Goal: Task Accomplishment & Management: Manage account settings

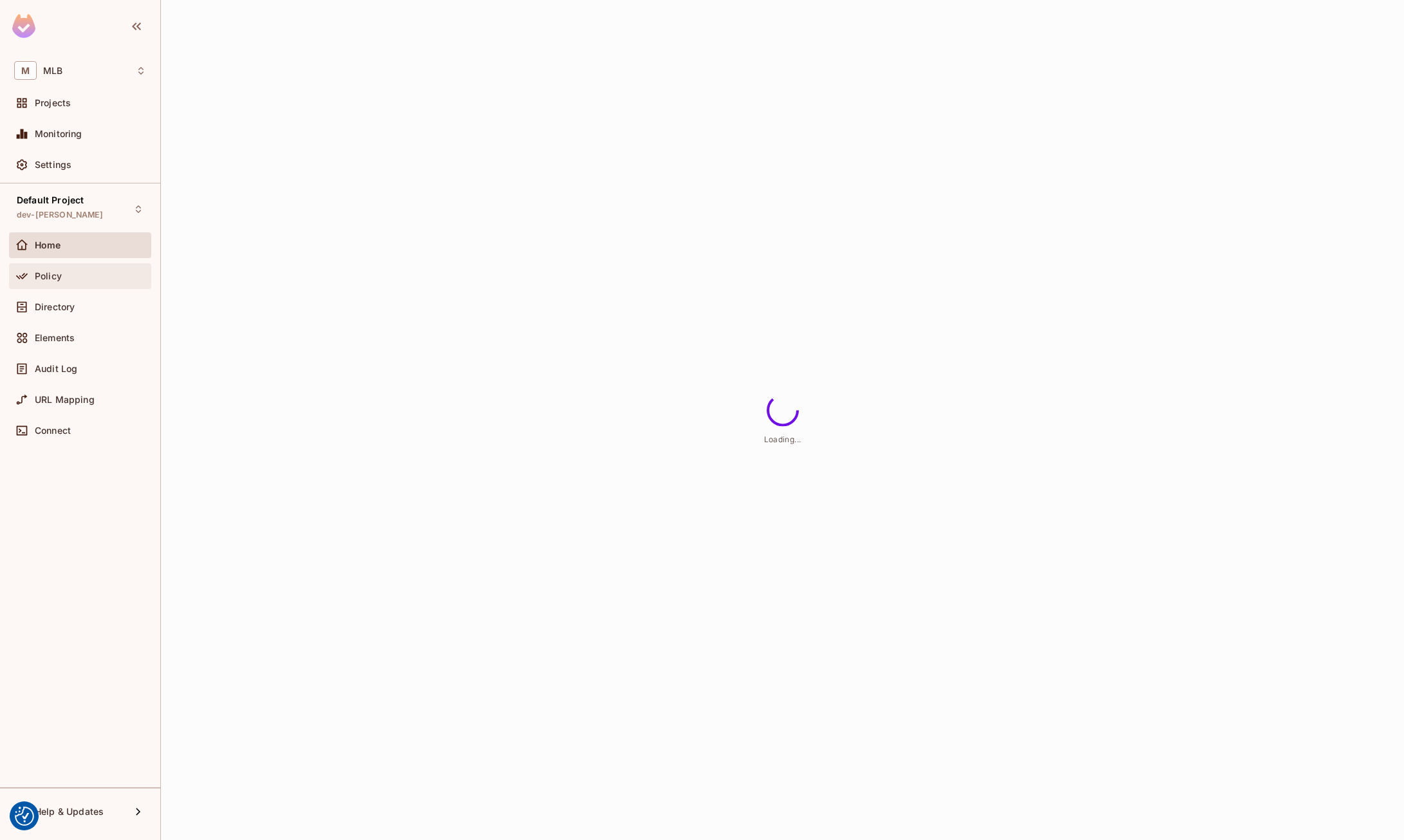
click at [79, 269] on div "Policy" at bounding box center [81, 276] width 132 height 15
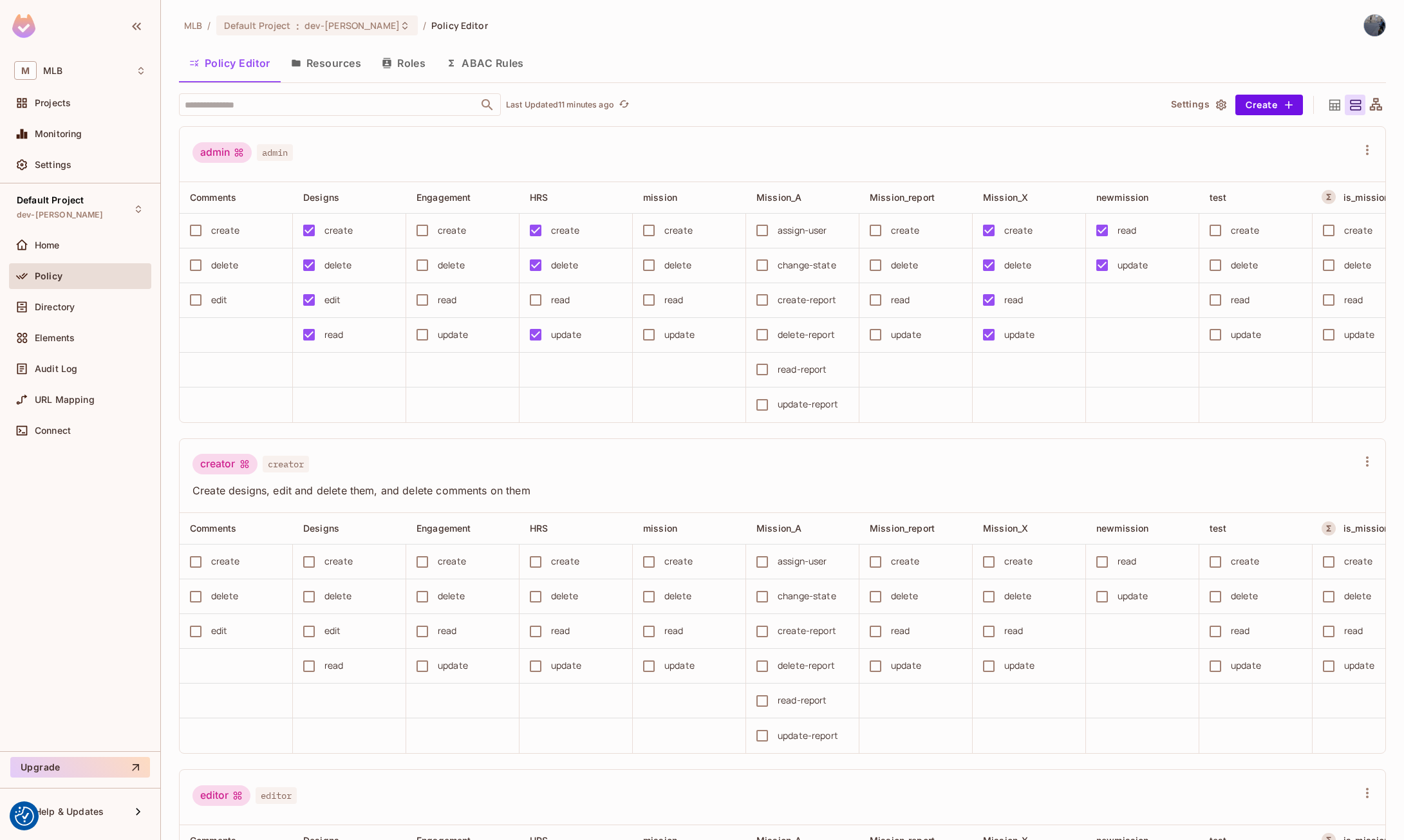
click at [62, 283] on div "Policy" at bounding box center [81, 276] width 132 height 15
click at [1343, 814] on button "Save Changes" at bounding box center [1354, 820] width 79 height 21
click at [105, 70] on div "M MLB" at bounding box center [81, 70] width 132 height 19
click at [105, 70] on div at bounding box center [702, 420] width 1404 height 840
click at [81, 102] on div "Projects" at bounding box center [90, 103] width 111 height 10
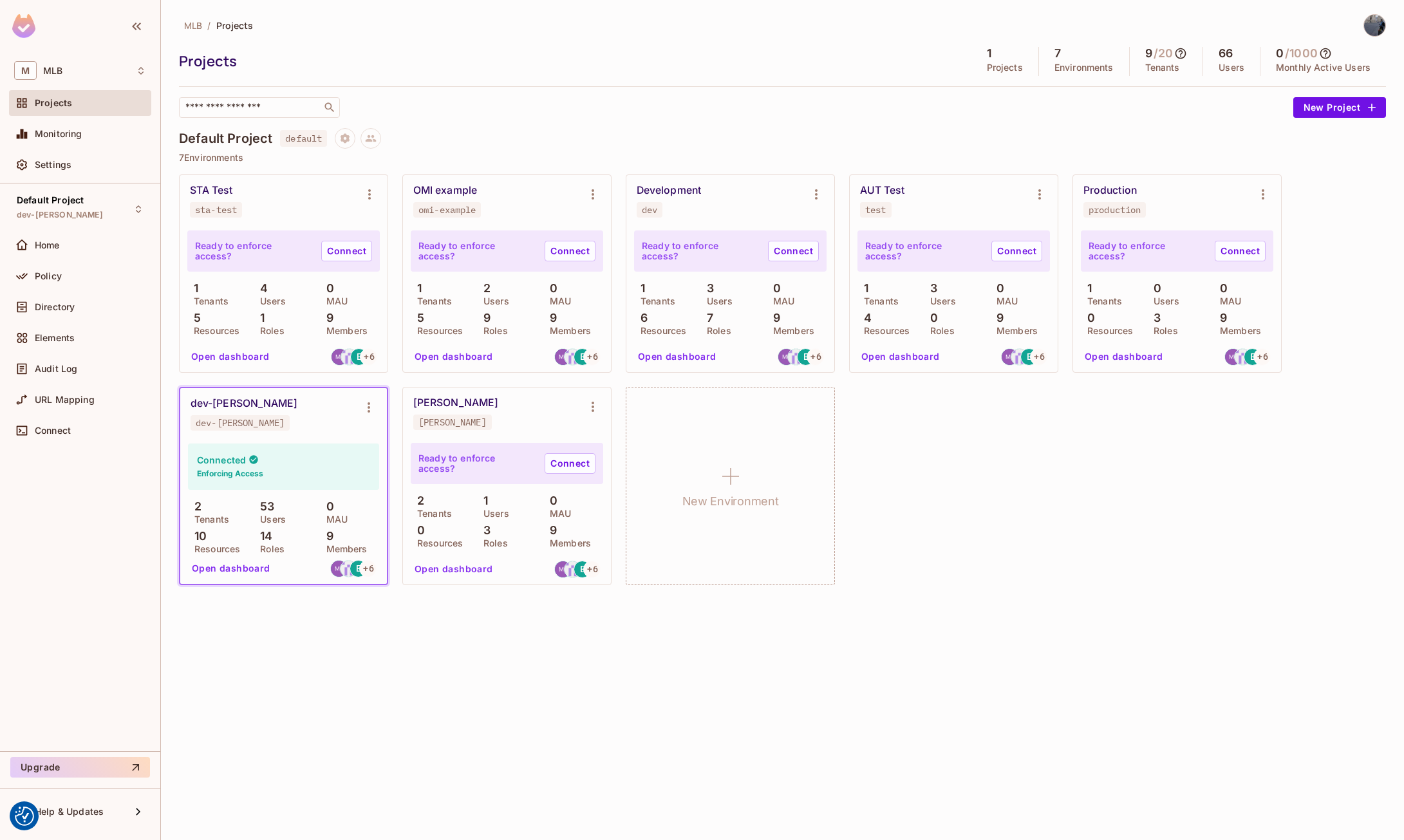
click at [240, 143] on h4 "Default Project" at bounding box center [225, 138] width 93 height 15
click at [339, 136] on button "Project settings" at bounding box center [345, 138] width 21 height 21
click at [396, 191] on div "Edit Project" at bounding box center [408, 187] width 51 height 13
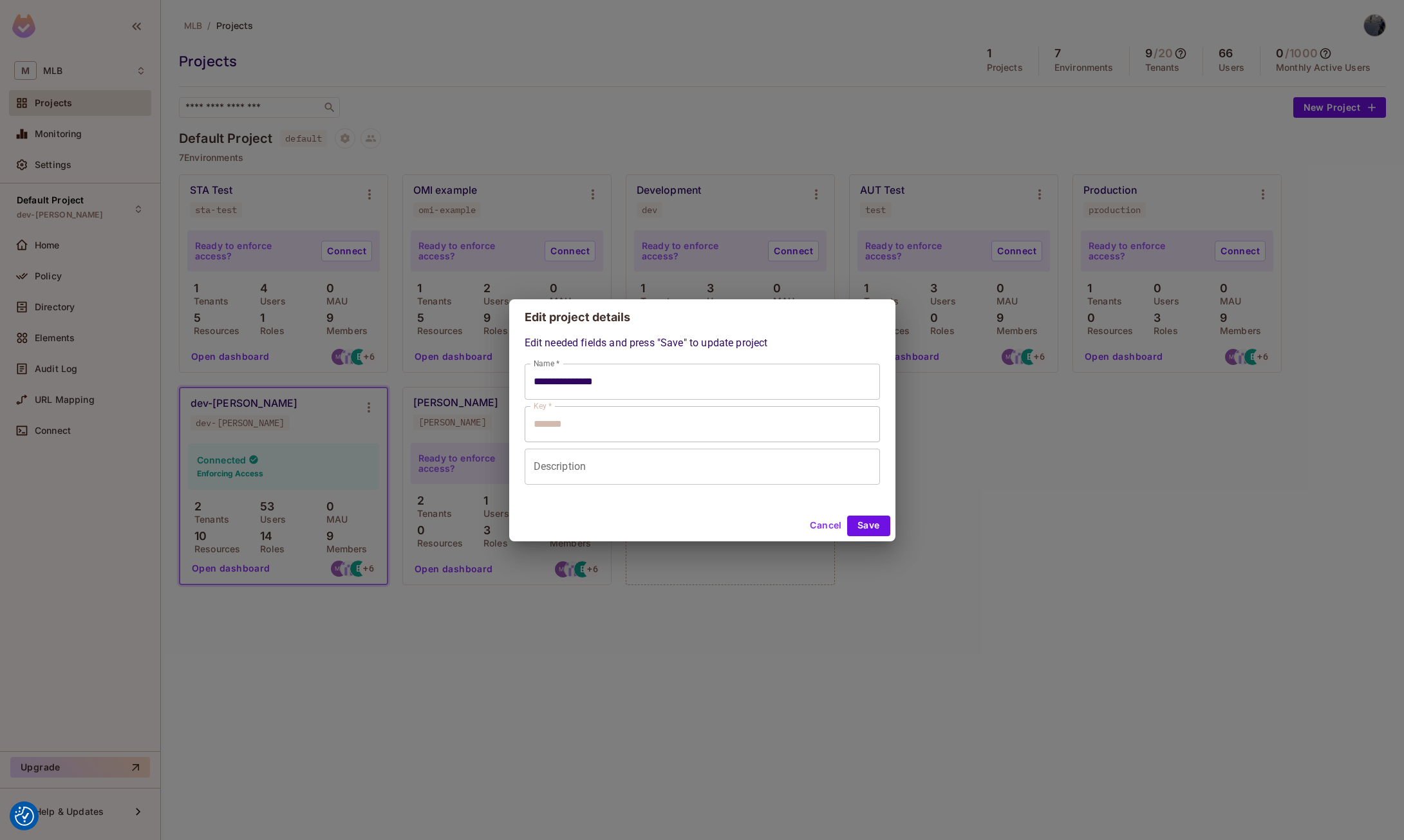
click at [572, 468] on input "Description" at bounding box center [702, 466] width 355 height 36
click at [591, 379] on input "**********" at bounding box center [702, 381] width 355 height 36
click at [816, 531] on button "Cancel" at bounding box center [826, 526] width 42 height 21
type input "**********"
type input "*******"
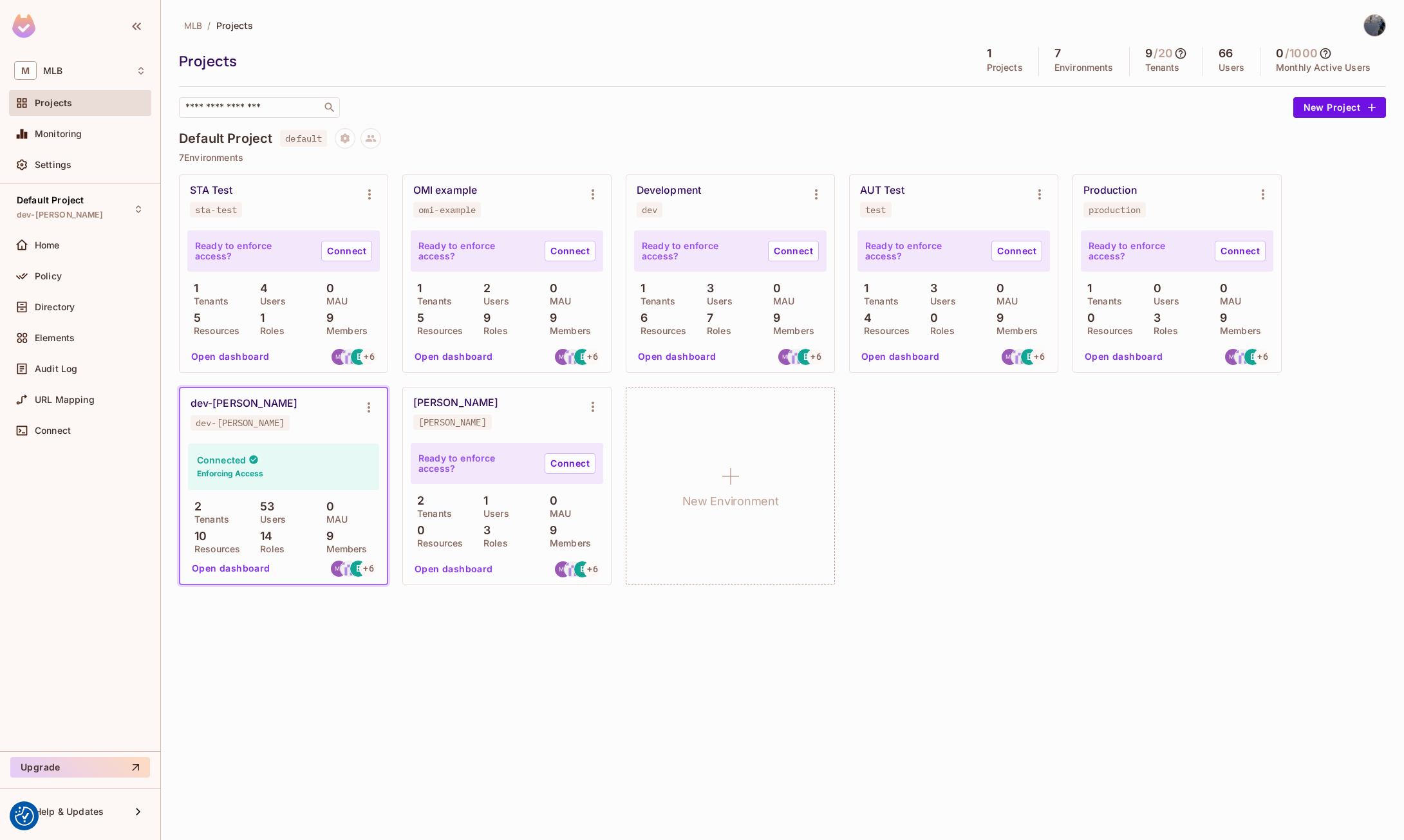
click at [237, 137] on h4 "Default Project" at bounding box center [225, 138] width 93 height 15
click at [291, 137] on span "default" at bounding box center [304, 138] width 47 height 17
click at [374, 137] on icon at bounding box center [371, 138] width 11 height 7
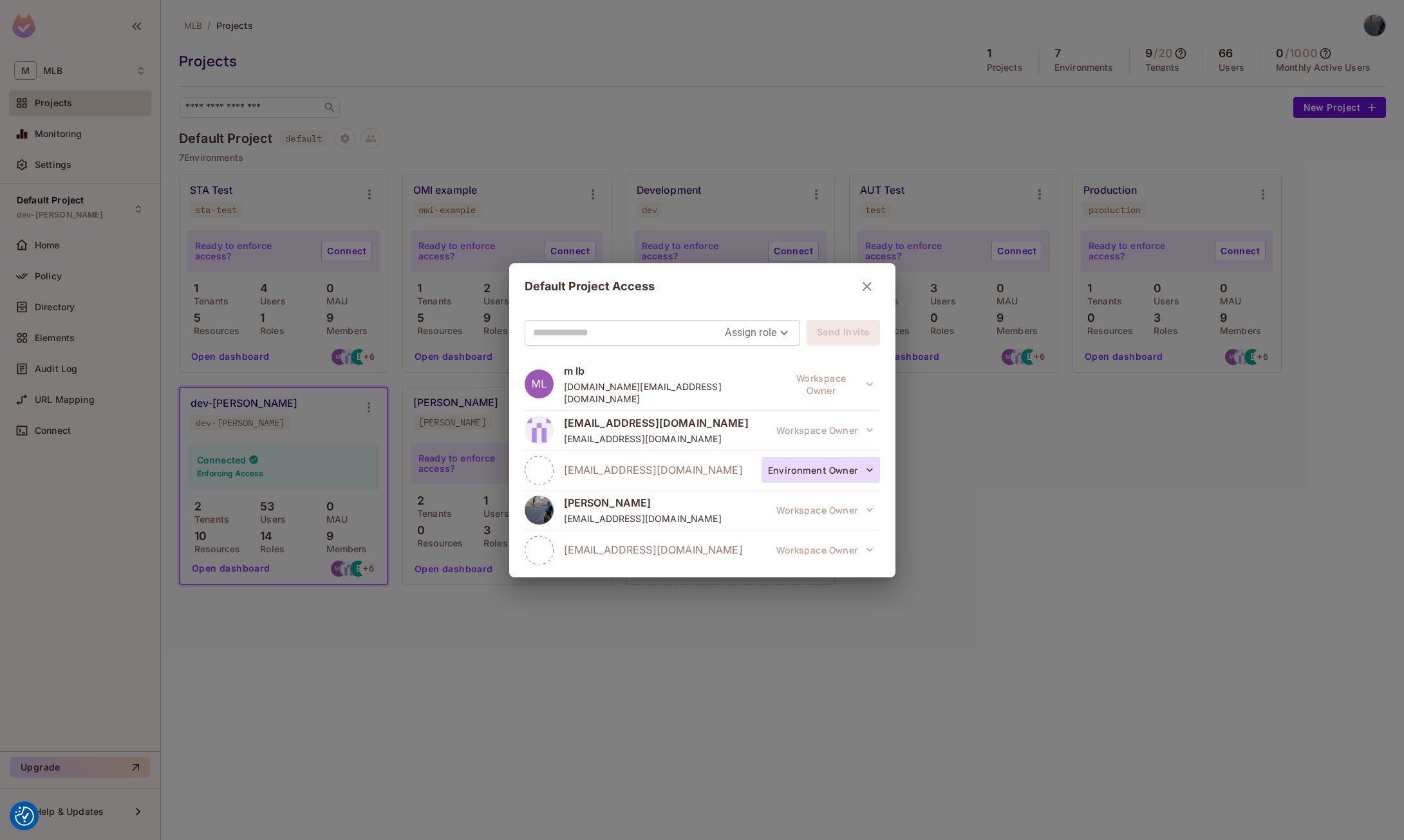
click at [825, 457] on button "Environment Owner" at bounding box center [820, 470] width 118 height 26
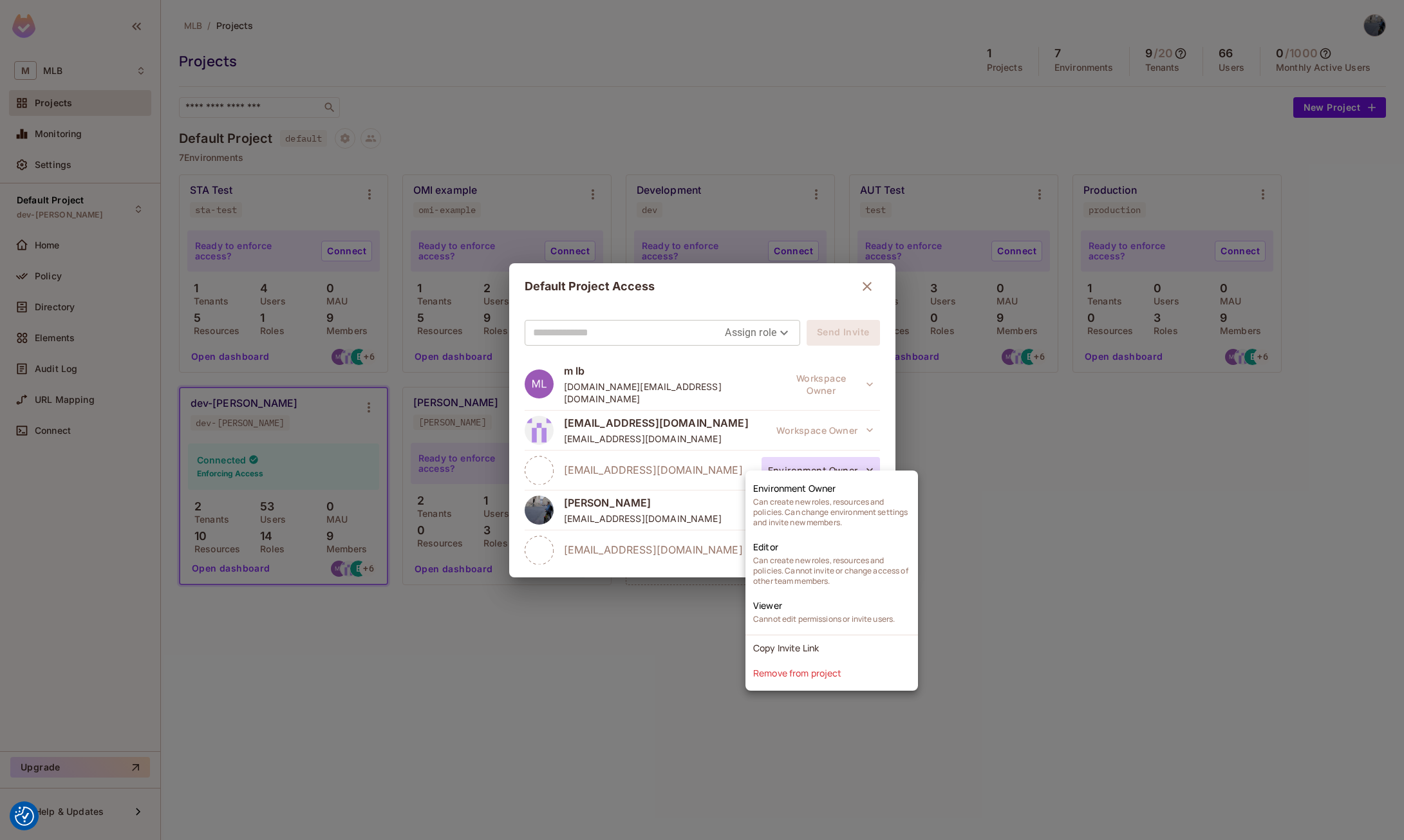
click at [825, 457] on div at bounding box center [702, 420] width 1404 height 840
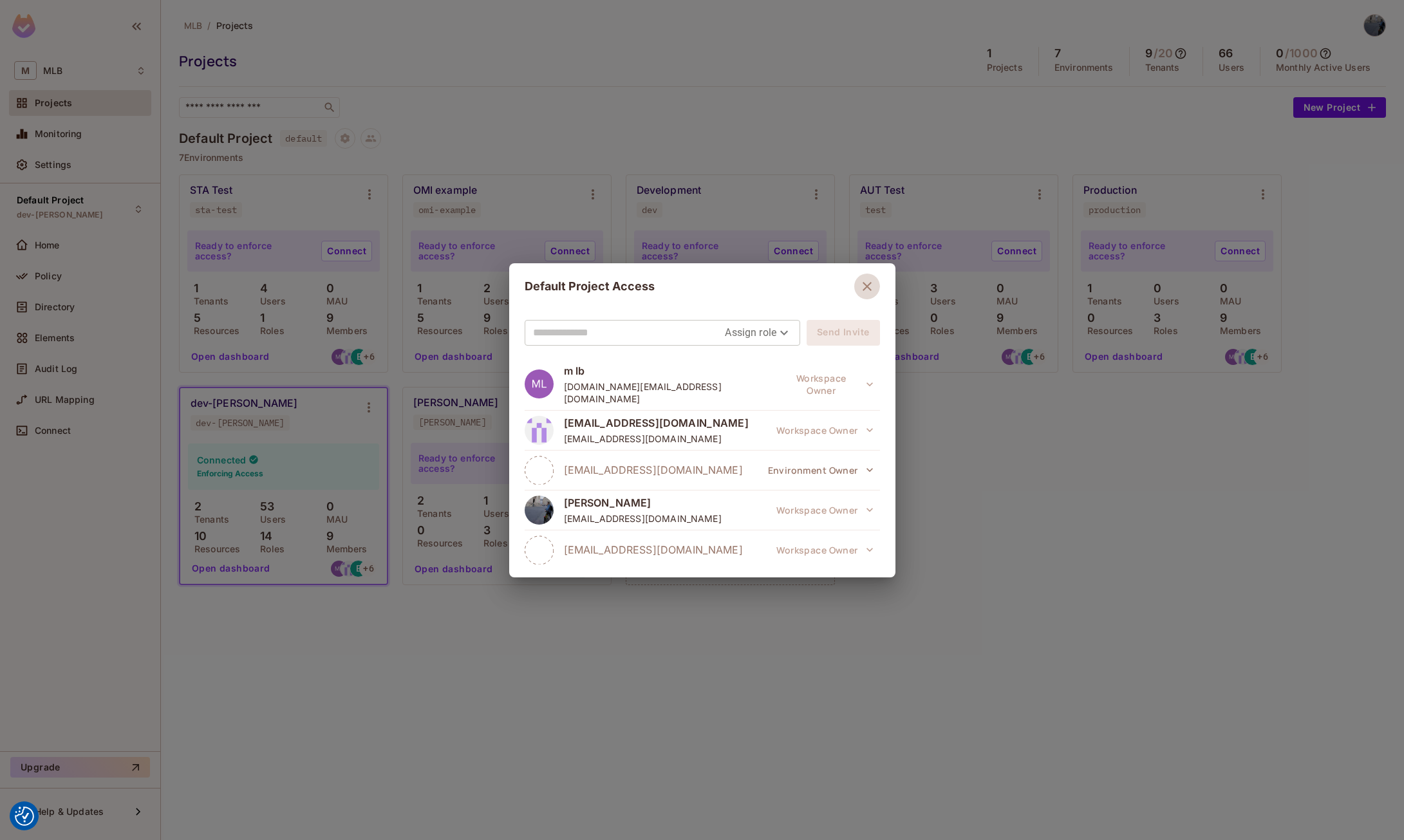
click at [864, 287] on icon "button" at bounding box center [867, 286] width 15 height 15
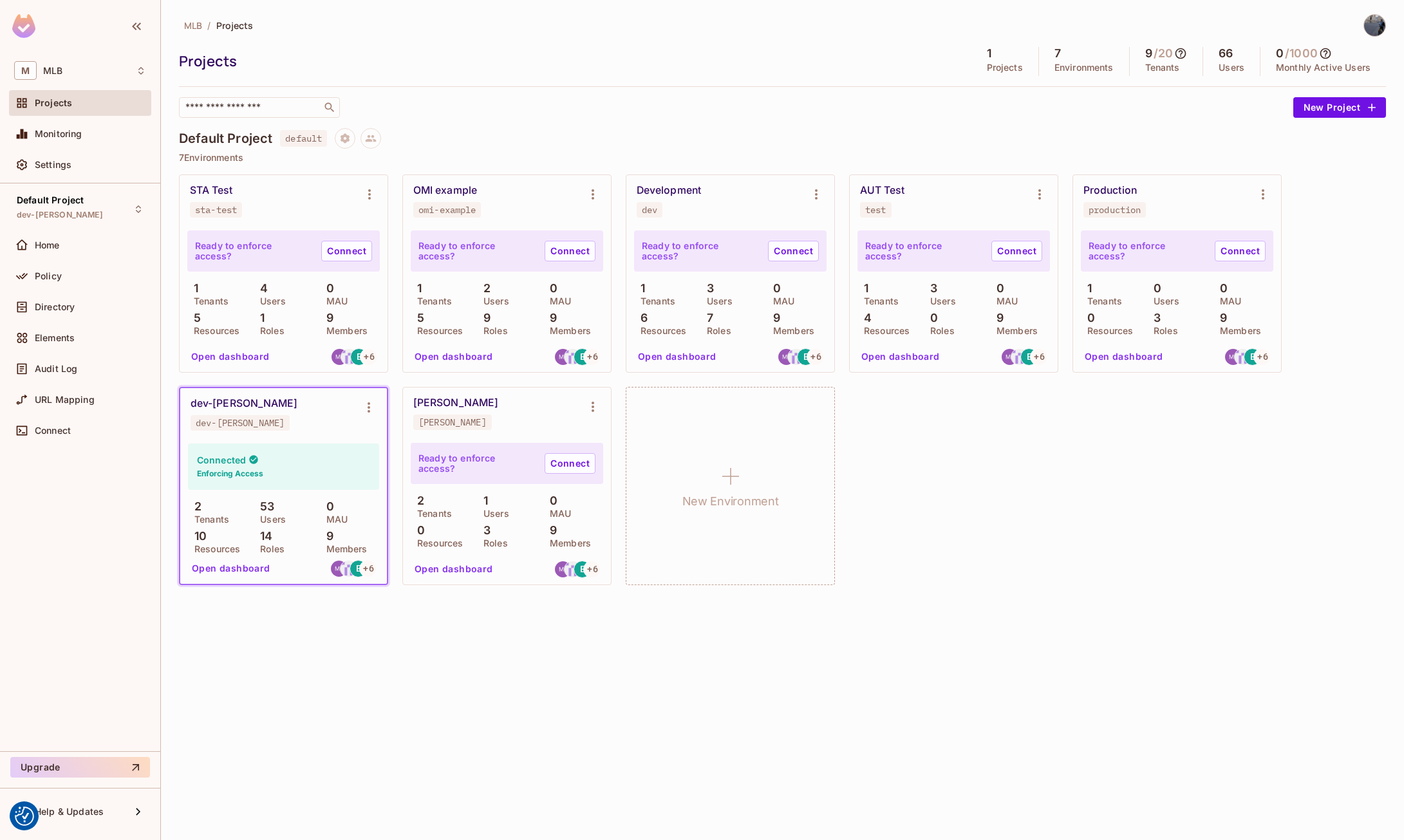
click at [704, 704] on div "MLB / Projects Projects 1 Projects 7 Environments 9 / 20 Tenants 66 Users 0 / 1…" at bounding box center [783, 420] width 1243 height 840
click at [893, 639] on div "MLB / Projects Projects 1 Projects 7 Environments 9 / 20 Tenants 66 Users 0 / 1…" at bounding box center [783, 420] width 1243 height 840
click at [377, 142] on icon at bounding box center [370, 138] width 11 height 11
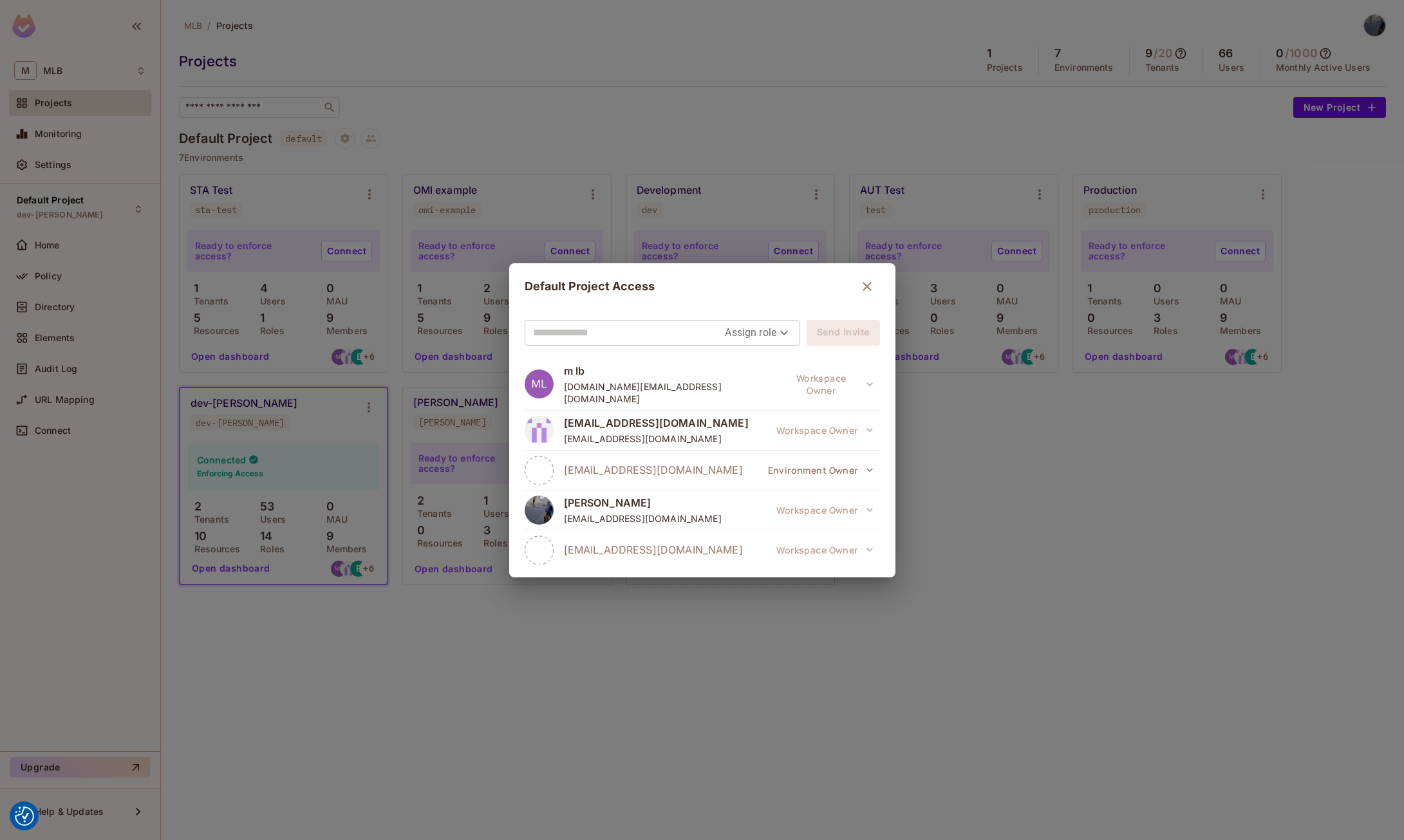
click at [776, 334] on body "We use cookies to enhance your browsing experience, serve personalized ads or c…" at bounding box center [702, 420] width 1404 height 840
click at [831, 419] on div at bounding box center [702, 420] width 1404 height 840
click at [863, 288] on icon "button" at bounding box center [867, 286] width 9 height 9
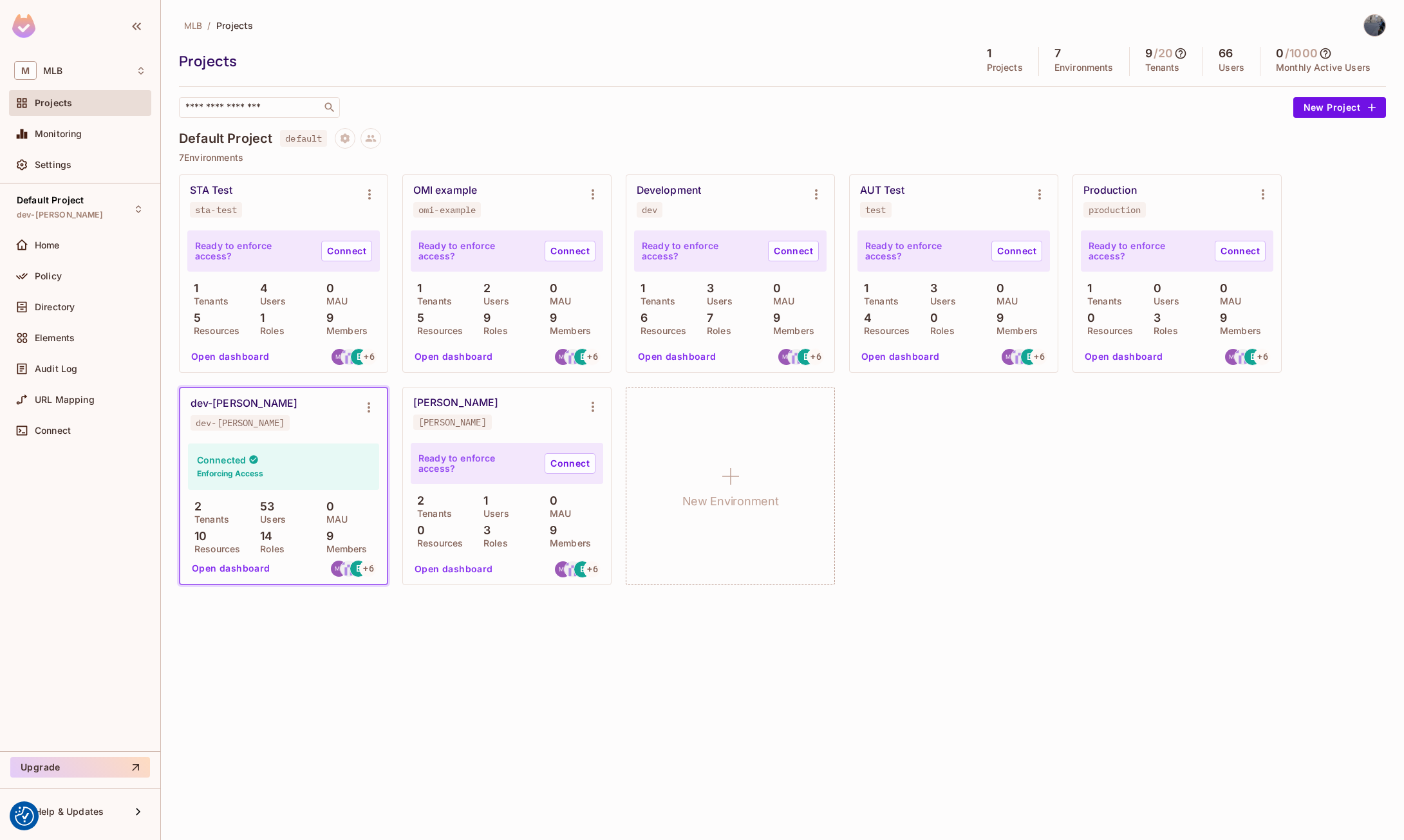
click at [1030, 583] on div "STA Test sta-test Ready to enforce access? Connect 1 Tenants 4 Users 0 MAU 5 Re…" at bounding box center [783, 380] width 1208 height 410
click at [377, 142] on icon at bounding box center [370, 138] width 11 height 11
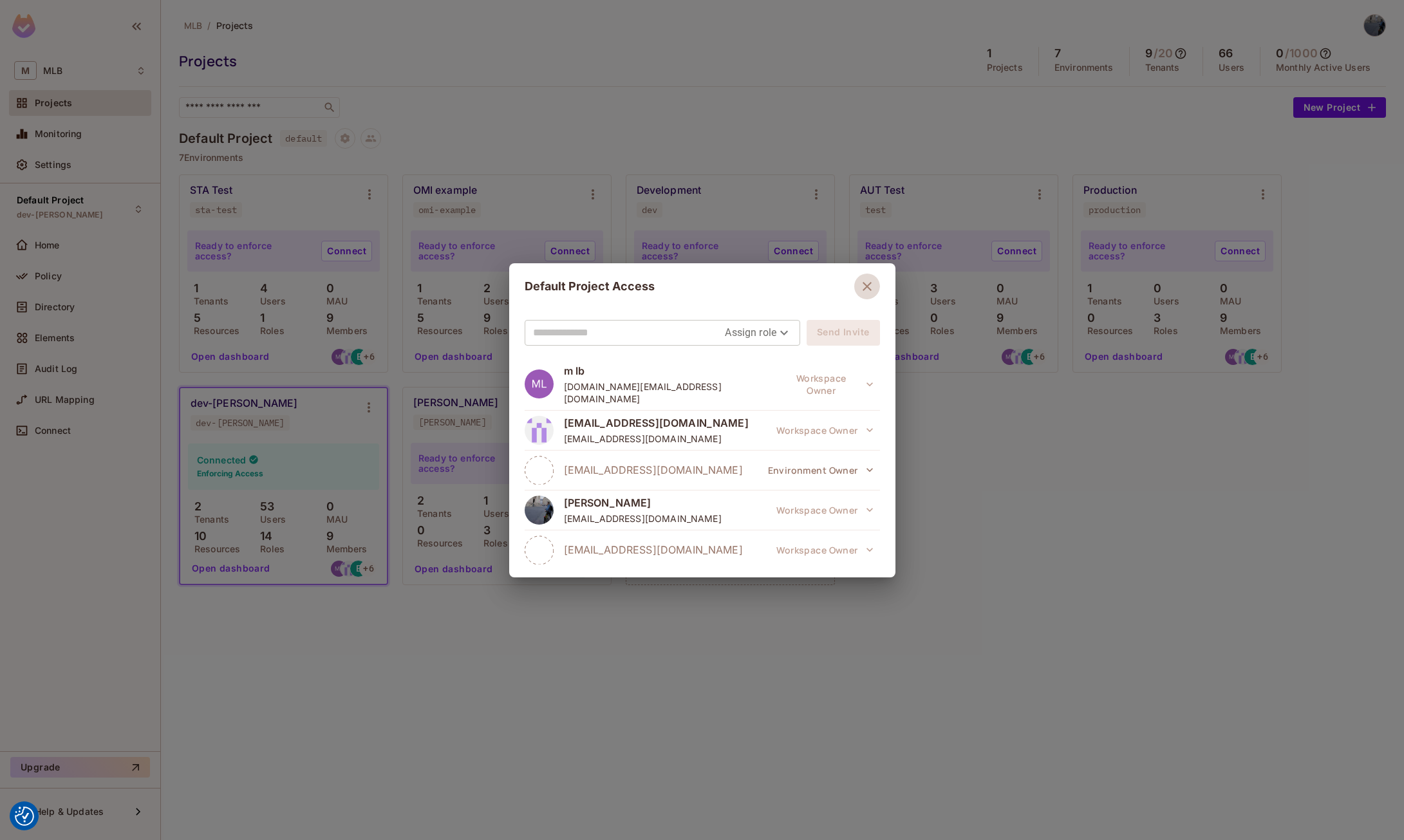
click at [860, 291] on icon "button" at bounding box center [867, 286] width 15 height 15
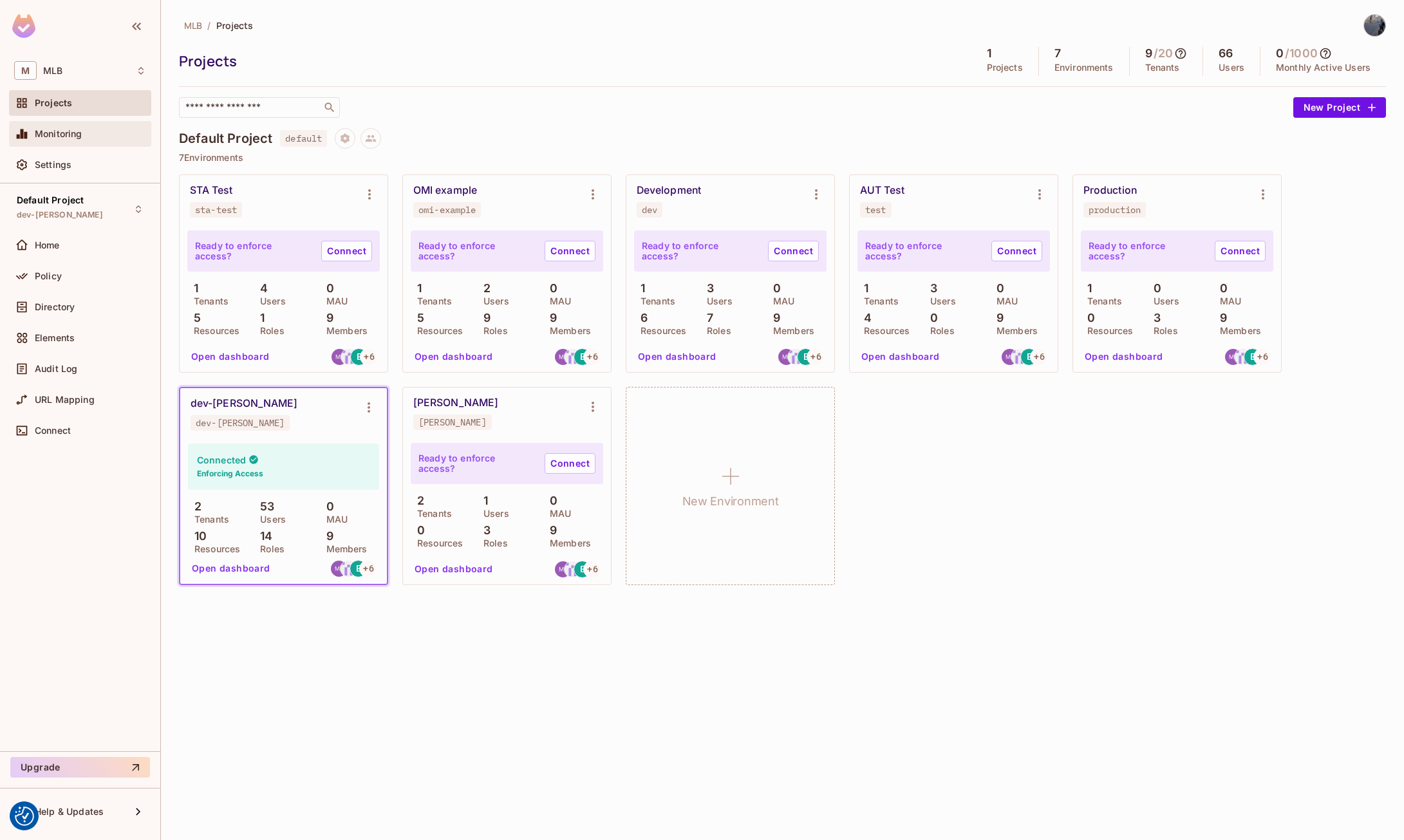
click at [101, 140] on div "Monitoring" at bounding box center [81, 134] width 132 height 15
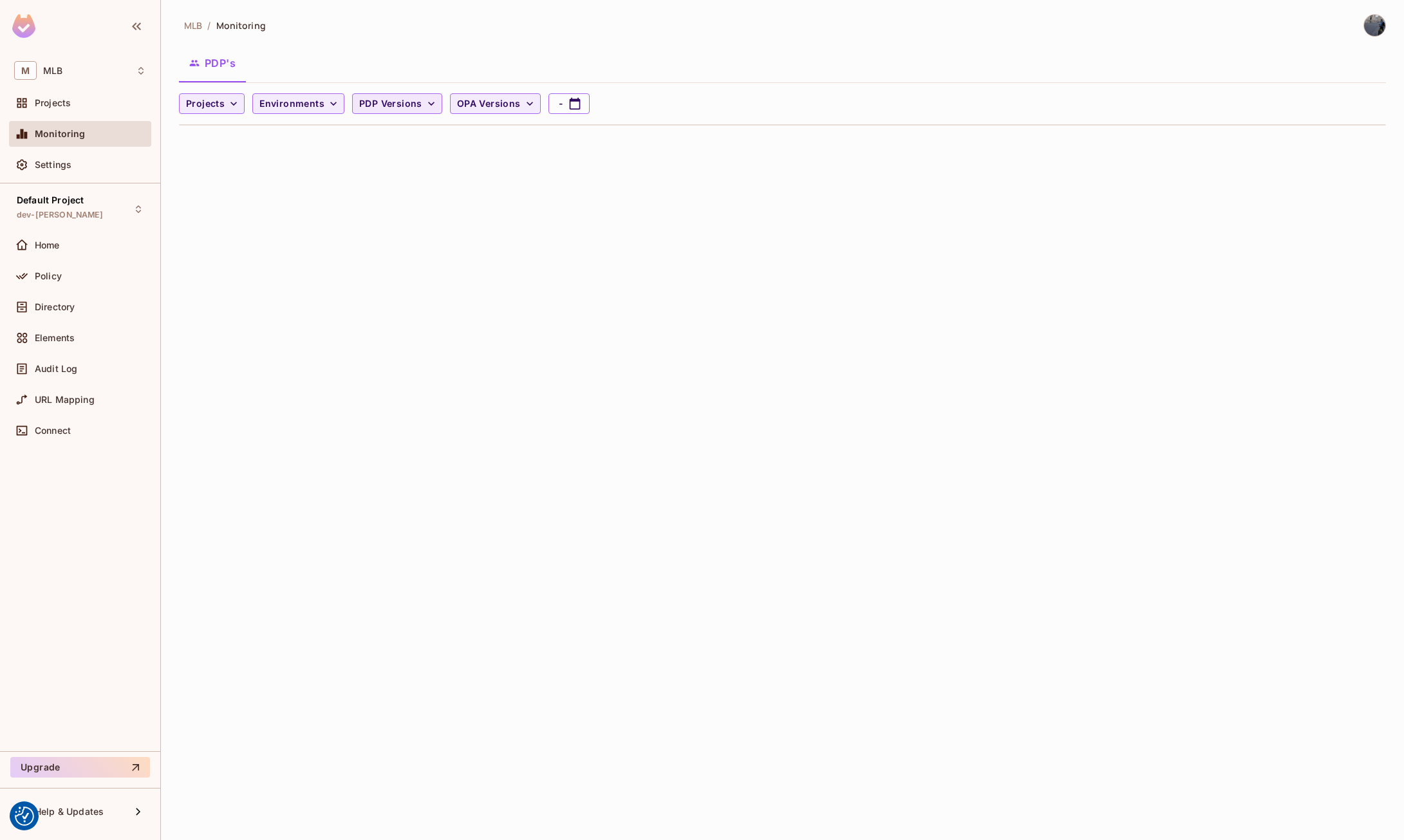
click at [414, 101] on span "PDP Versions" at bounding box center [390, 104] width 63 height 16
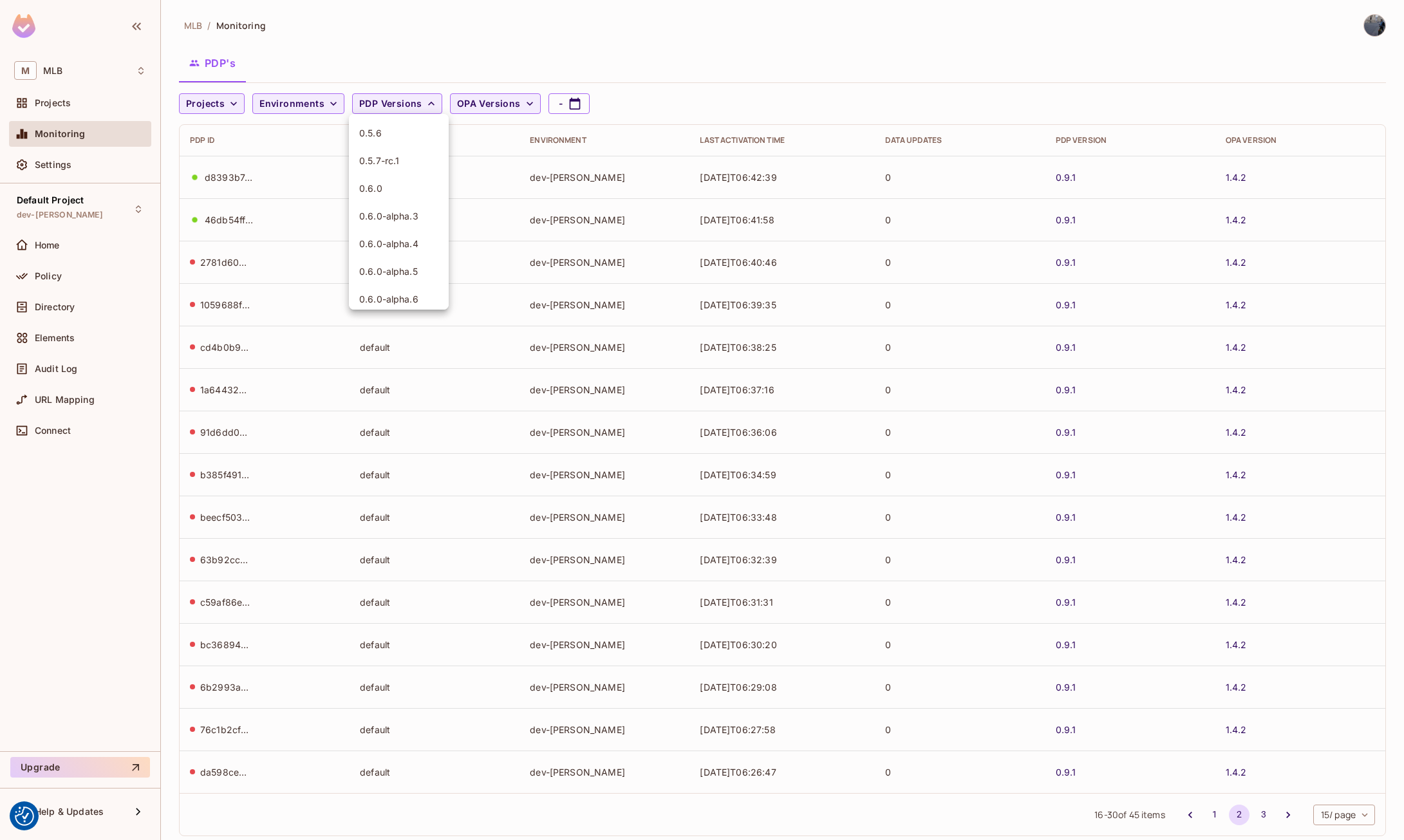
click at [669, 301] on div at bounding box center [702, 420] width 1404 height 840
click at [221, 189] on td "d8393b74-19c7-4747-8e71-0b26c75228a7" at bounding box center [264, 177] width 170 height 43
click at [237, 102] on icon "button" at bounding box center [233, 104] width 13 height 13
click at [237, 102] on div at bounding box center [702, 420] width 1404 height 840
click at [322, 104] on button "Environments" at bounding box center [299, 104] width 92 height 21
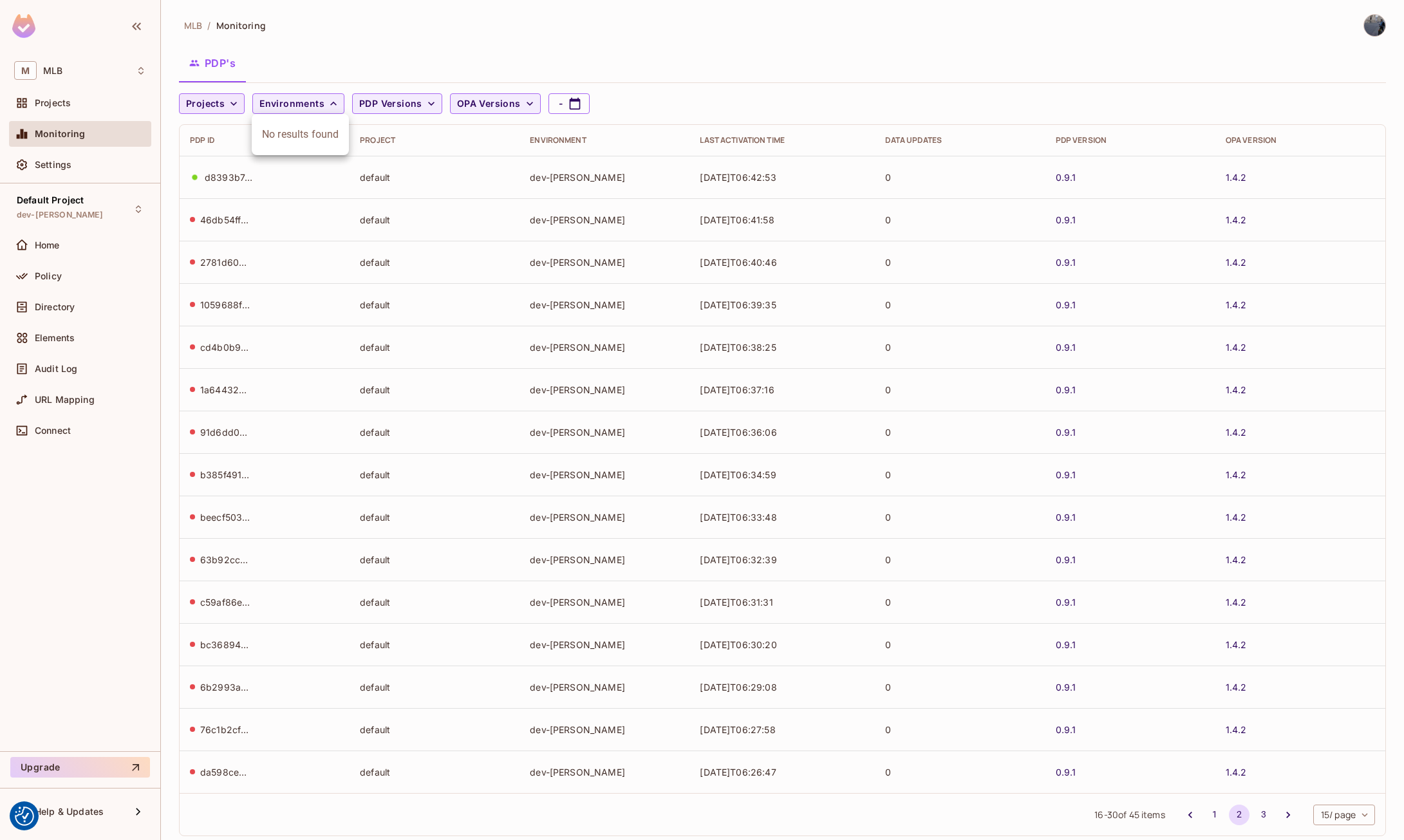
click at [322, 103] on div at bounding box center [702, 420] width 1404 height 840
click at [558, 109] on button "-" at bounding box center [568, 104] width 41 height 21
select select "*"
select select "****"
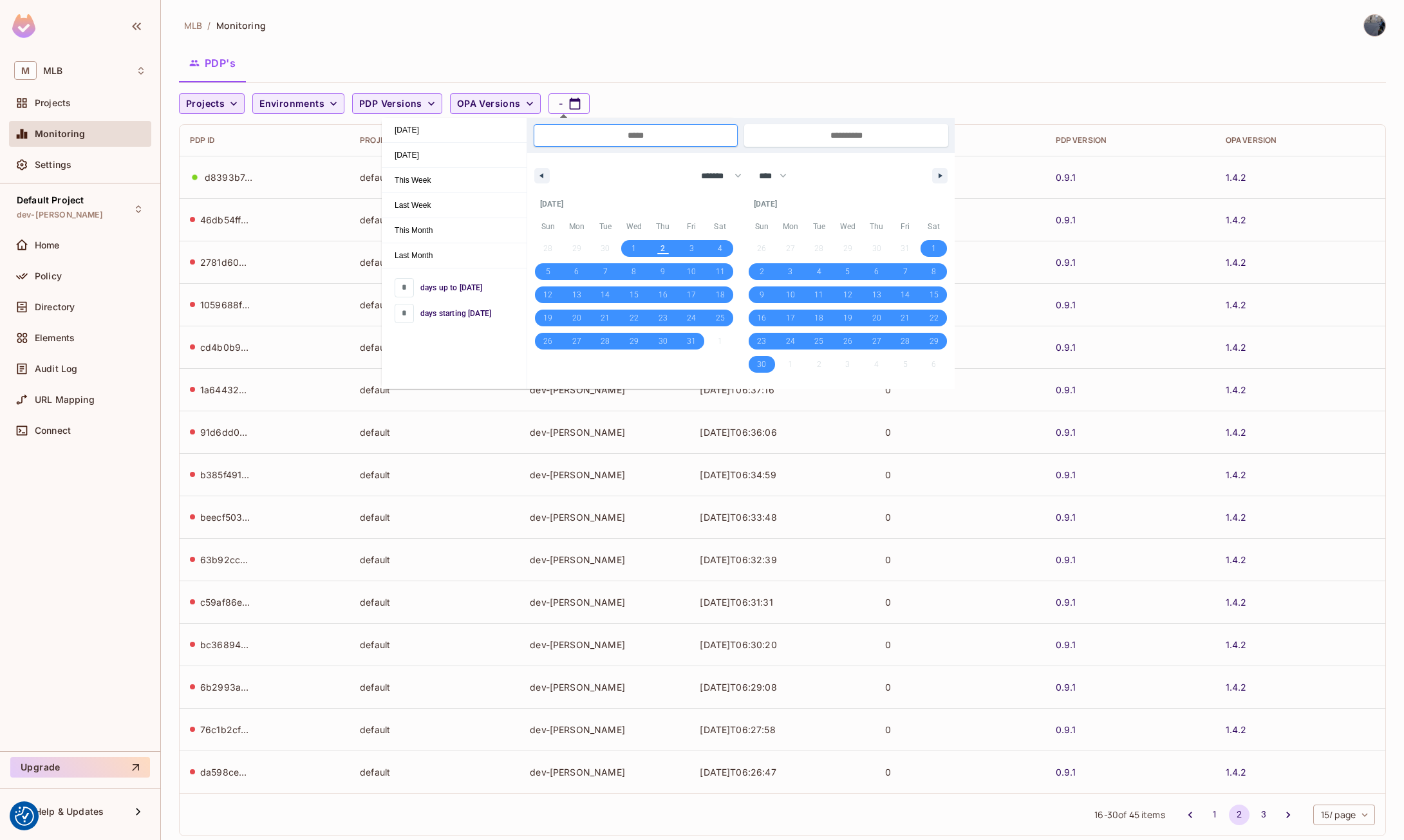
click at [1204, 395] on td "0.9.1" at bounding box center [1130, 389] width 170 height 43
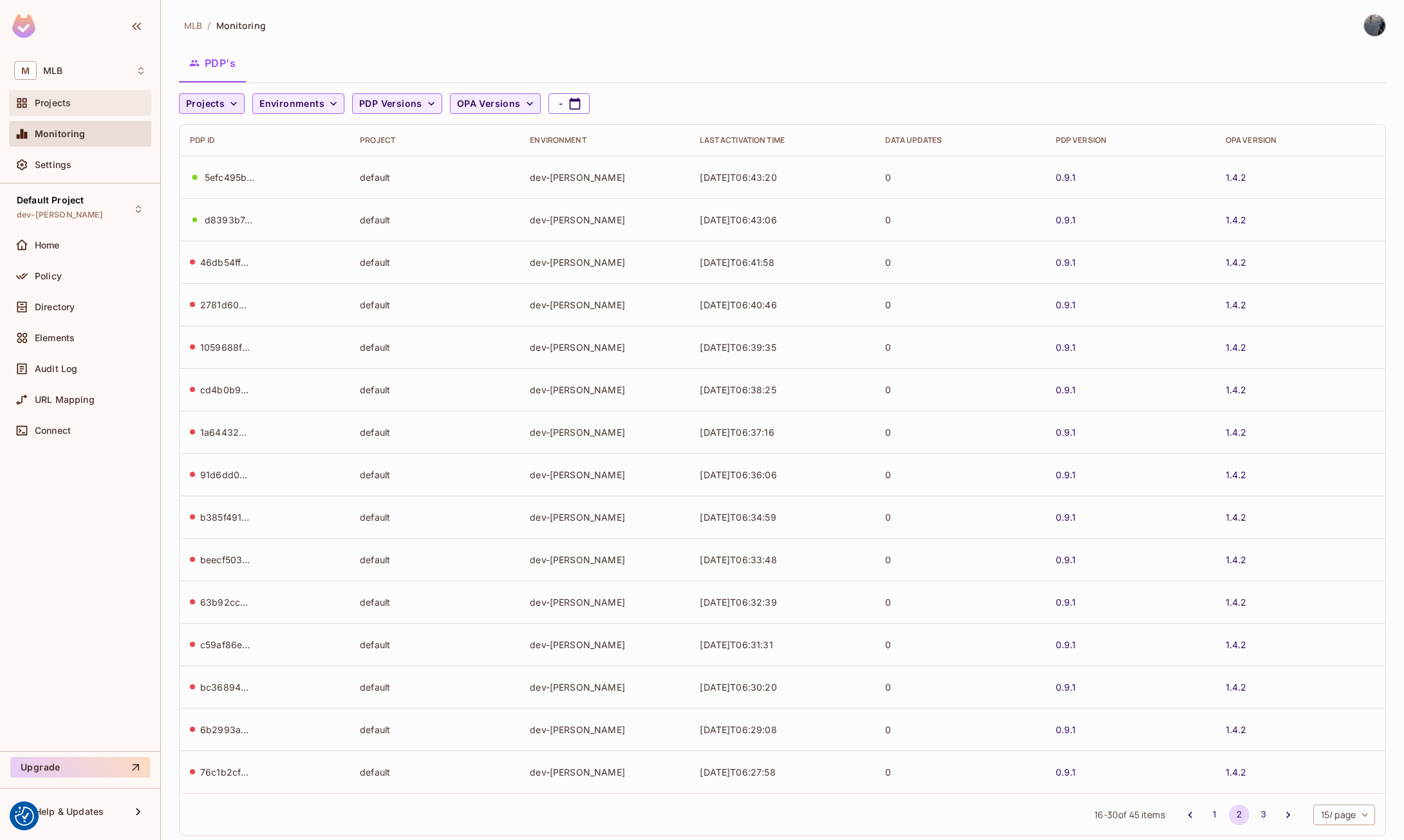
click at [66, 98] on span "Projects" at bounding box center [52, 103] width 36 height 10
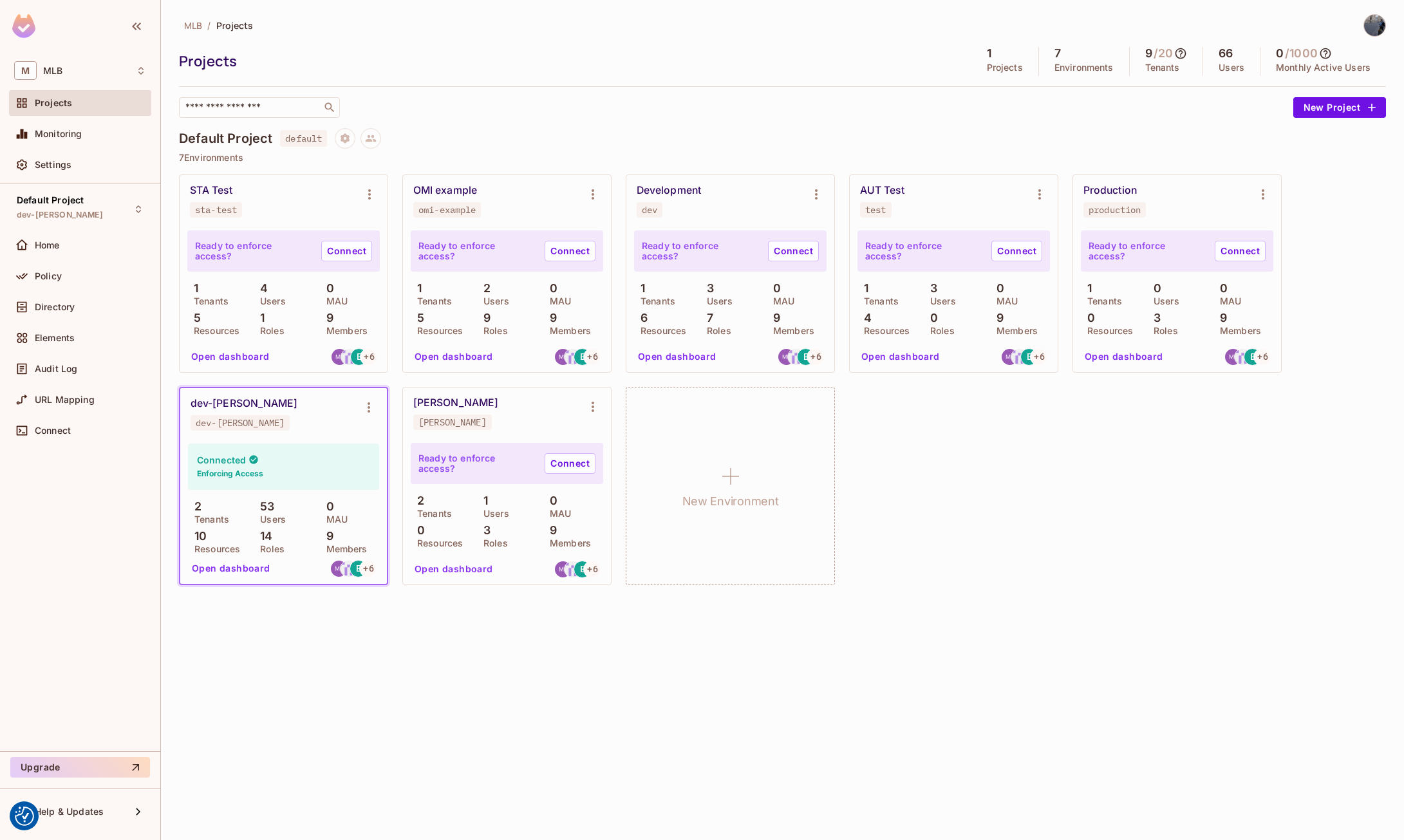
click at [522, 664] on div "MLB / Projects Projects 1 Projects 7 Environments 9 / 20 Tenants 66 Users 0 / 1…" at bounding box center [783, 420] width 1243 height 840
click at [72, 371] on span "Audit Log" at bounding box center [56, 369] width 43 height 10
